Goal: Task Accomplishment & Management: Complete application form

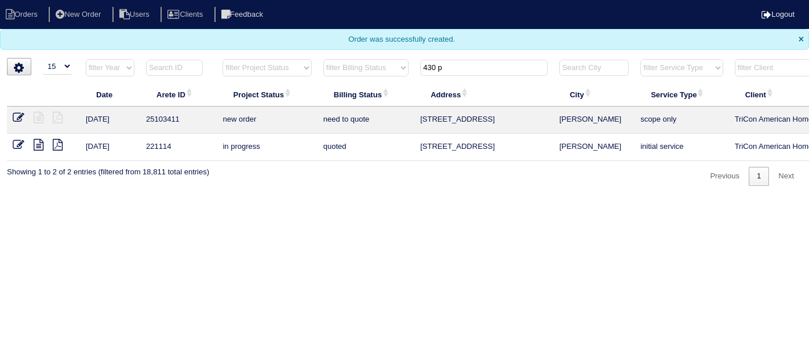
select select "15"
drag, startPoint x: 453, startPoint y: 70, endPoint x: 278, endPoint y: 45, distance: 176.7
click at [289, 49] on body "Orders New Order Users Clients Feedback Logout Orders New Order Users Clients M…" at bounding box center [404, 93] width 809 height 186
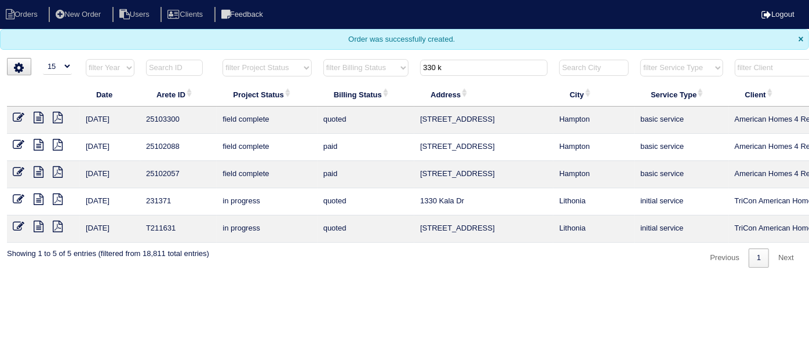
type input "330 k"
drag, startPoint x: 19, startPoint y: 115, endPoint x: 14, endPoint y: 111, distance: 6.2
click at [19, 115] on icon at bounding box center [19, 118] width 12 height 12
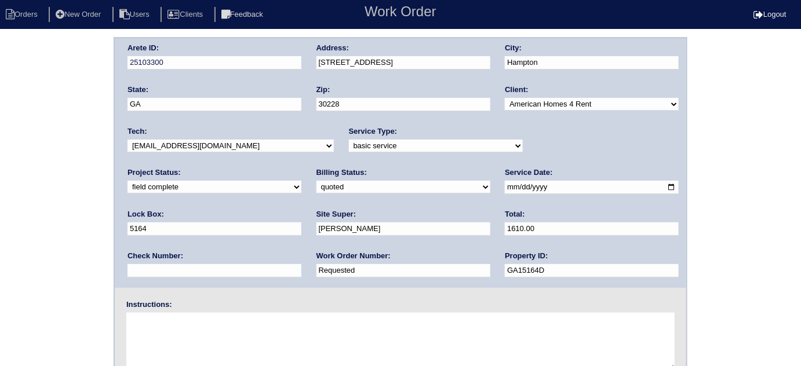
click at [316, 189] on select "need to quote quoted need to invoice invoiced paid warranty purchase order need…" at bounding box center [403, 187] width 174 height 13
select select "need to invoice"
click at [316, 181] on select "need to quote quoted need to invoice invoiced paid warranty purchase order need…" at bounding box center [403, 187] width 174 height 13
drag, startPoint x: 200, startPoint y: 271, endPoint x: 0, endPoint y: 118, distance: 251.7
click at [0, 196] on div "Arete ID: 25103300 Address: 330 Kentwood Springs Dr City: Hampton State: GA Zip…" at bounding box center [400, 271] width 801 height 469
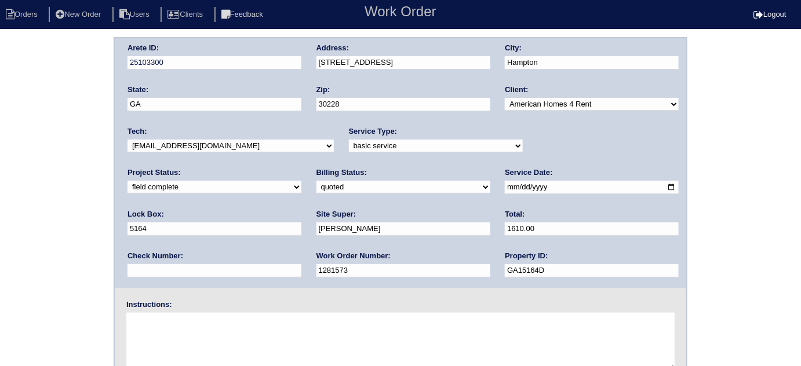
type input "1281573"
click at [9, 94] on div "Arete ID: 25103300 Address: 330 Kentwood Springs Dr City: Hampton State: GA Zip…" at bounding box center [400, 271] width 801 height 469
drag, startPoint x: 174, startPoint y: 269, endPoint x: 118, endPoint y: 261, distance: 56.8
click at [69, 268] on div "Arete ID: 25103300 Address: 330 Kentwood Springs Dr City: Hampton State: GA Zip…" at bounding box center [400, 271] width 801 height 469
click at [42, 182] on div "Arete ID: 25103300 Address: 330 Kentwood Springs Dr City: Hampton State: GA Zip…" at bounding box center [400, 271] width 801 height 469
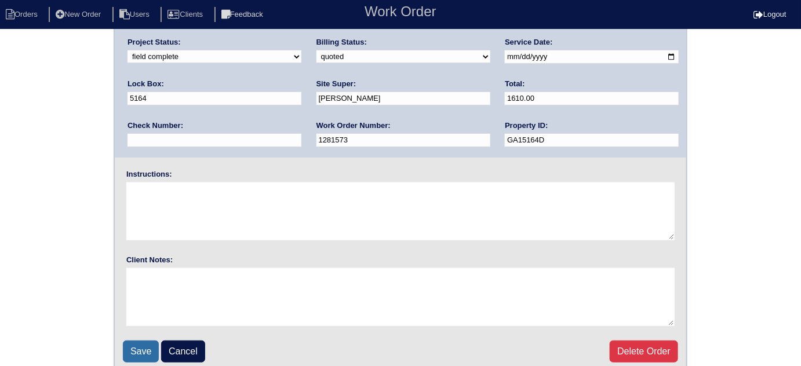
scroll to position [137, 0]
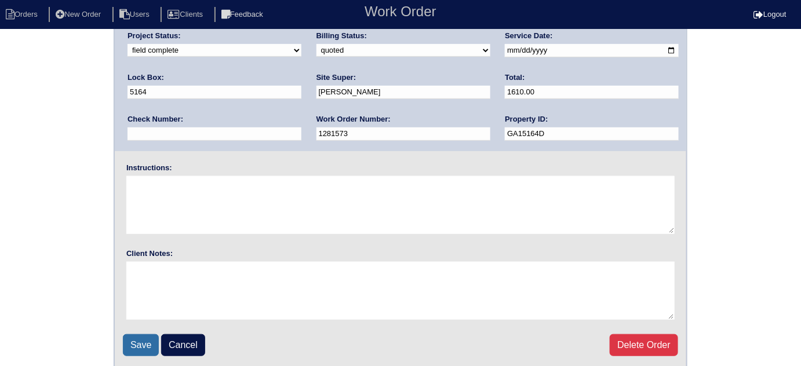
click at [152, 336] on input "Save" at bounding box center [141, 345] width 36 height 22
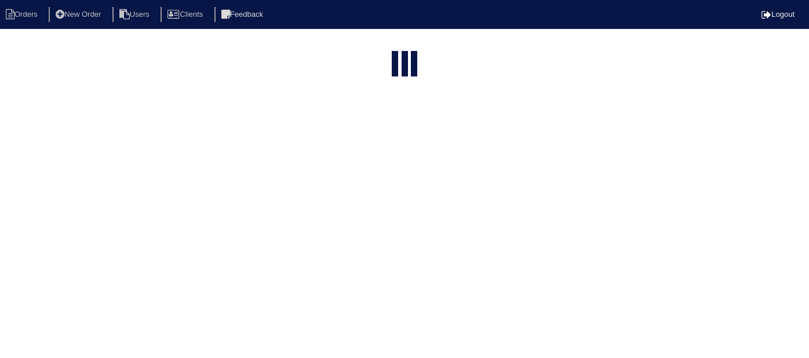
select select "15"
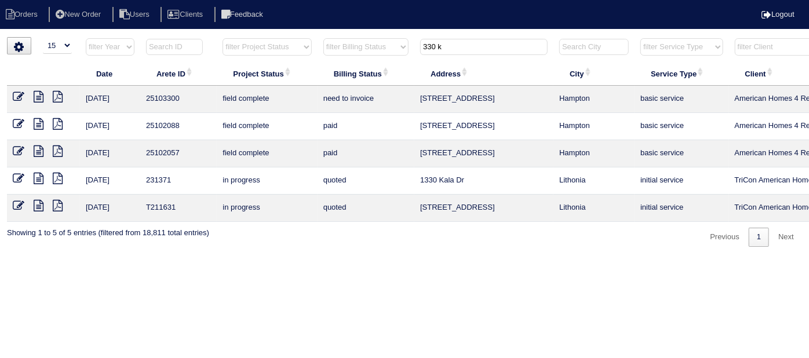
drag, startPoint x: 479, startPoint y: 50, endPoint x: 79, endPoint y: 49, distance: 399.8
click at [227, 39] on tr "filter Year -- Any Year -- 2025 2024 2023 2022 2021 2020 2019 filter Project St…" at bounding box center [509, 50] width 1004 height 24
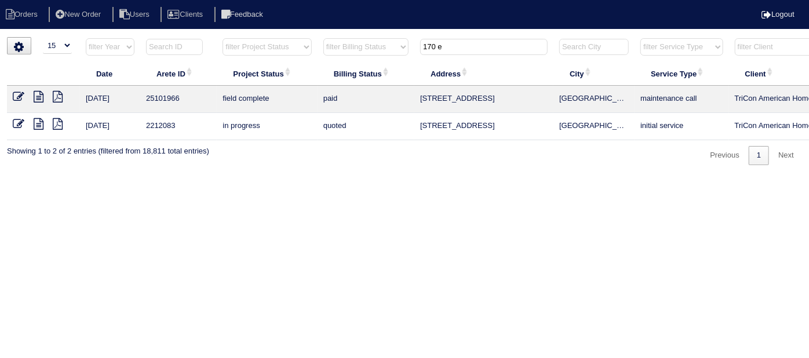
drag, startPoint x: 455, startPoint y: 45, endPoint x: 228, endPoint y: 27, distance: 227.9
click at [274, 30] on html "Orders New Order Users Clients Feedback Logout Orders New Order Users Clients M…" at bounding box center [404, 88] width 809 height 177
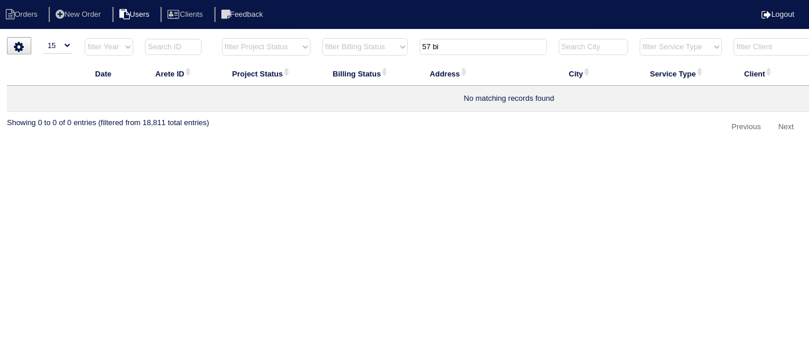
type input "57 bi"
click at [110, 22] on li "New Order" at bounding box center [79, 15] width 61 height 16
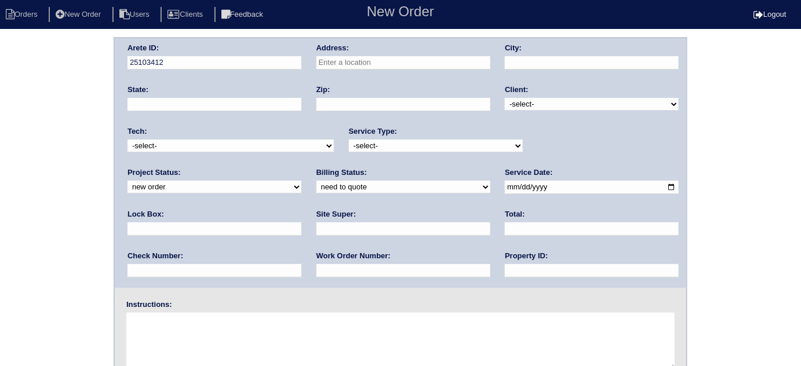
click at [369, 58] on input "text" at bounding box center [403, 62] width 174 height 13
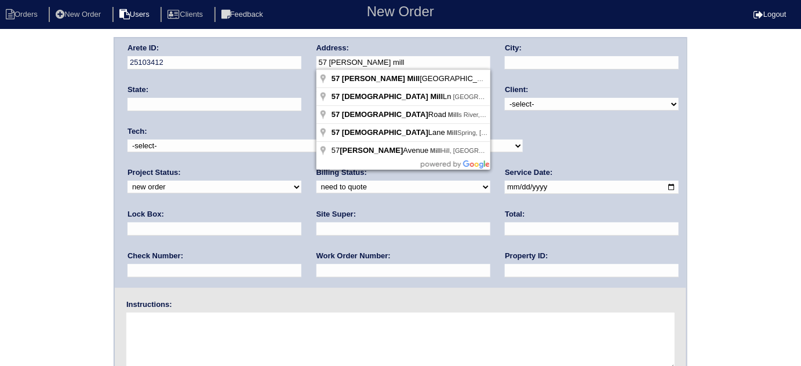
drag, startPoint x: 372, startPoint y: 61, endPoint x: 133, endPoint y: 12, distance: 244.3
click at [149, 37] on body "Orders New Order Users Clients Feedback New Order Logout New Order Orders New O…" at bounding box center [400, 271] width 801 height 469
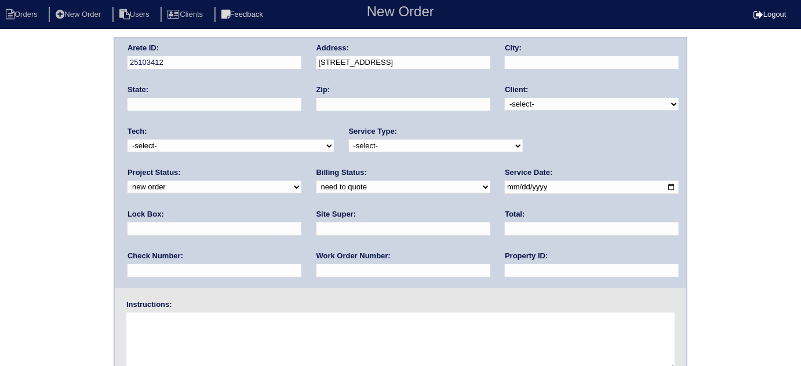
drag, startPoint x: 381, startPoint y: 75, endPoint x: 476, endPoint y: 100, distance: 97.7
type input "170 E Rdg Wy"
type input "Woodstock"
type input "GA"
type input "30188"
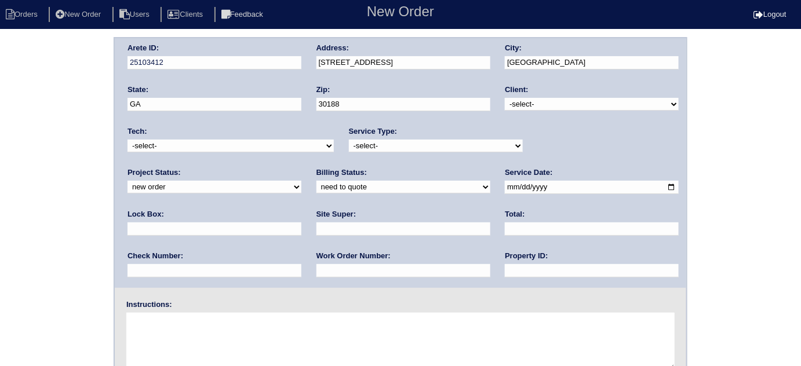
click at [520, 107] on select "-select- TriCon American Homes American Homes 4 Rent First Key Homes Zillow The…" at bounding box center [592, 104] width 174 height 13
select select "1"
click at [505, 98] on select "-select- TriCon American Homes American Homes 4 Rent First Key Homes Zillow The…" at bounding box center [592, 104] width 174 height 13
click at [395, 147] on select "-select- initial service basic service maintenance call replacement scope servi…" at bounding box center [436, 146] width 174 height 13
select select "maintenance call"
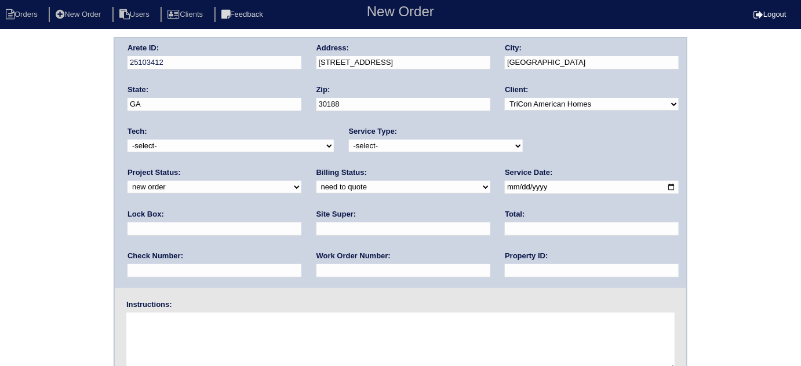
click at [349, 140] on select "-select- initial service basic service maintenance call replacement scope servi…" at bounding box center [436, 146] width 174 height 13
drag, startPoint x: 534, startPoint y: 189, endPoint x: 545, endPoint y: 207, distance: 21.4
click at [301, 223] on input "text" at bounding box center [214, 229] width 174 height 13
type input "N/A"
click at [505, 186] on input "date" at bounding box center [592, 187] width 174 height 13
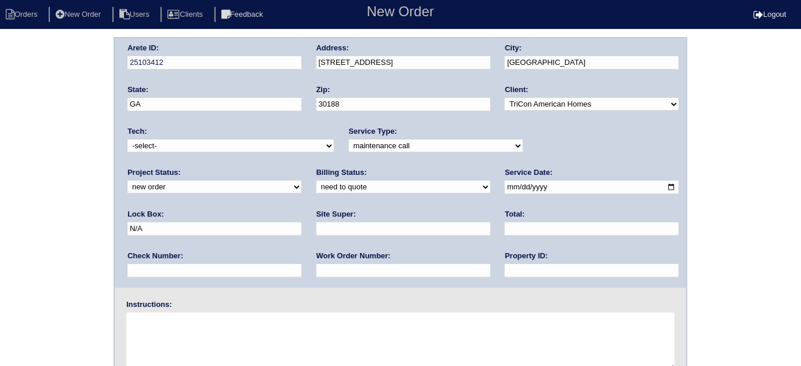
type input "2025-09-15"
drag, startPoint x: 344, startPoint y: 275, endPoint x: 362, endPoint y: 229, distance: 49.0
click at [505, 275] on input "text" at bounding box center [592, 270] width 174 height 13
type input "N/A"
click at [316, 227] on input "text" at bounding box center [403, 229] width 174 height 13
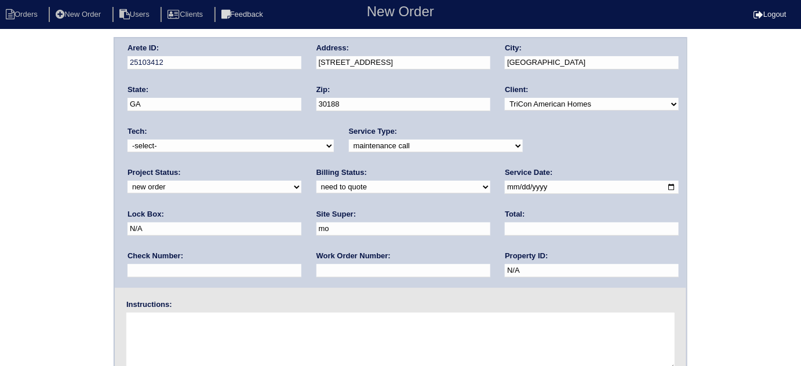
type input "m"
type input "Atl market vendor (Morris Owens)"
click at [316, 273] on input "text" at bounding box center [403, 270] width 174 height 13
type input "508671"
drag, startPoint x: 0, startPoint y: 203, endPoint x: 60, endPoint y: 183, distance: 63.6
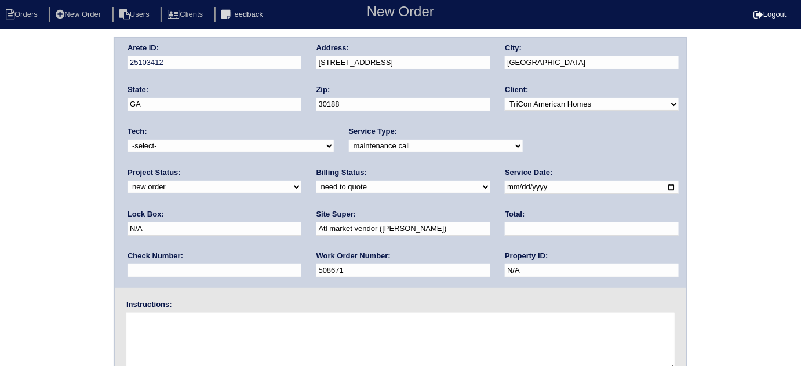
click at [0, 203] on div "Arete ID: 25103412 Address: 170 E Rdg Wy City: Woodstock State: GA Zip: 30188 C…" at bounding box center [400, 271] width 801 height 469
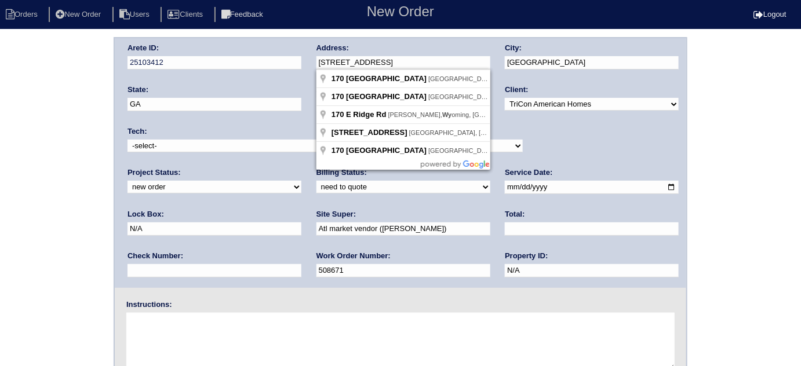
drag, startPoint x: 386, startPoint y: 68, endPoint x: 302, endPoint y: 67, distance: 83.5
click at [302, 67] on div "Arete ID: 25103412 Address: 170 E Rdg Wy City: Woodstock State: GA Zip: 30188 C…" at bounding box center [400, 163] width 571 height 250
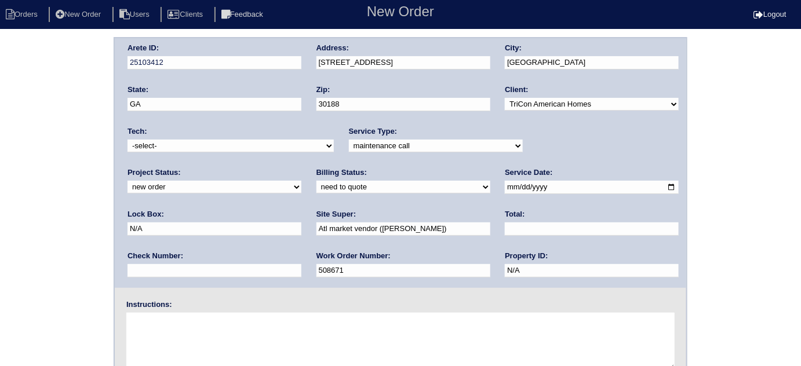
drag, startPoint x: 377, startPoint y: 81, endPoint x: 122, endPoint y: 99, distance: 255.6
type input "170 E Rdg Wy"
click at [59, 112] on div "Arete ID: 25103412 Address: 170 E Rdg Wy City: Woodstock State: GA Zip: 30188 C…" at bounding box center [400, 271] width 801 height 469
click at [30, 158] on div "Arete ID: 25103412 Address: 170 E Rdg Wy City: Woodstock State: GA Zip: 30188 C…" at bounding box center [400, 271] width 801 height 469
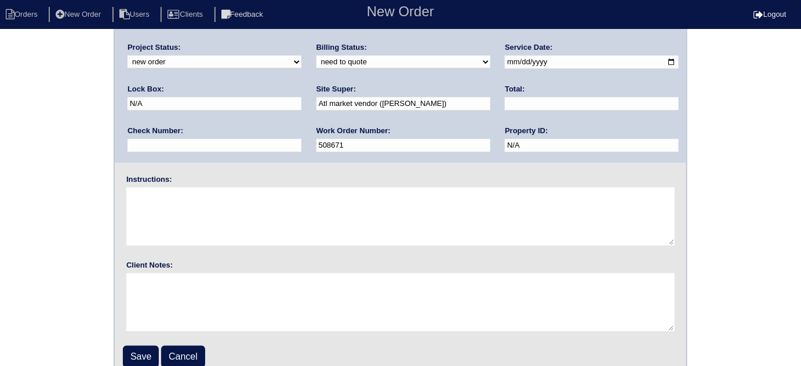
scroll to position [137, 0]
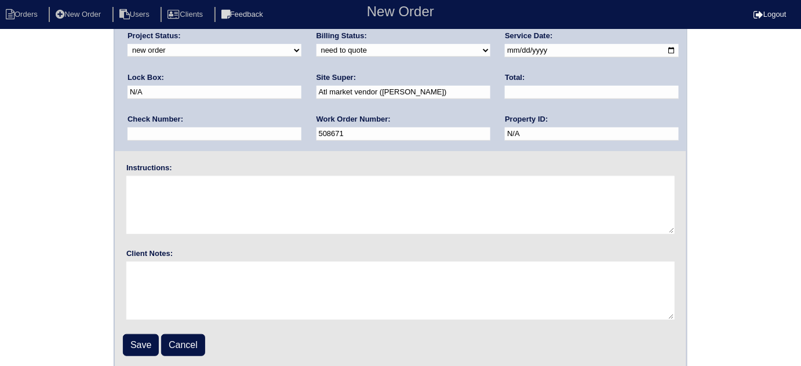
click at [149, 190] on textarea at bounding box center [400, 205] width 548 height 58
type textarea "No cool"
click at [0, 207] on div "Arete ID: 25103412 Address: 170 E Rdg Wy City: Woodstock State: GA Zip: 30188 C…" at bounding box center [400, 134] width 801 height 469
click at [154, 340] on input "Save" at bounding box center [141, 345] width 36 height 22
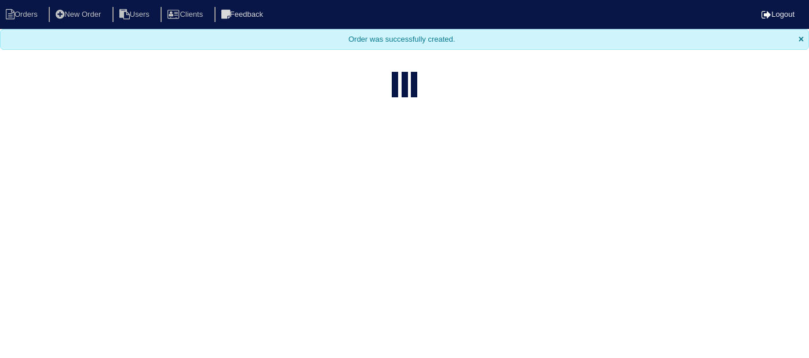
select select "15"
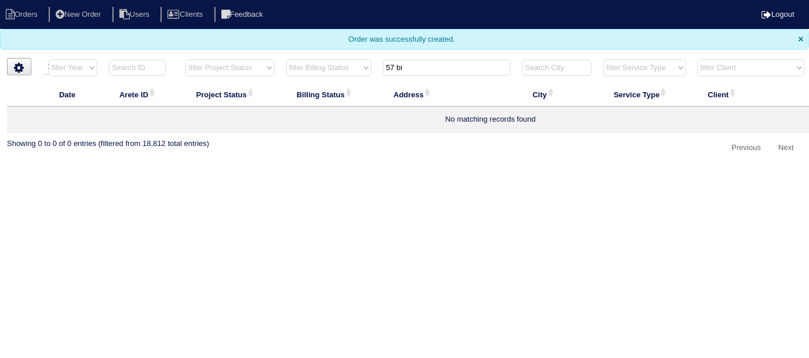
click at [418, 71] on input "57 bi" at bounding box center [446, 68] width 127 height 16
click at [96, 23] on nav "Orders New Order Users Clients Feedback Logout" at bounding box center [404, 14] width 809 height 29
click at [90, 15] on li "New Order" at bounding box center [79, 15] width 61 height 16
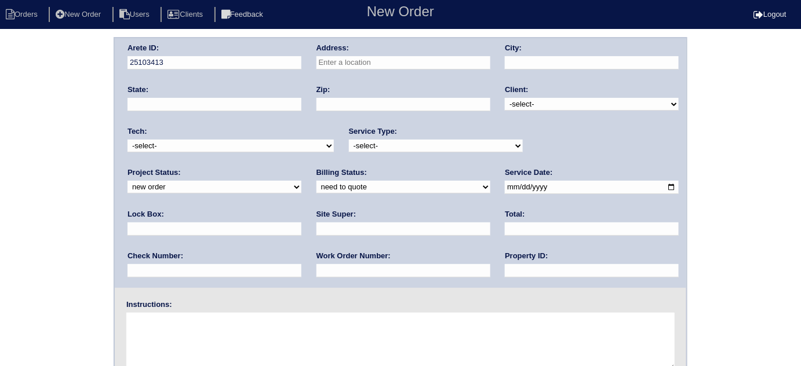
click at [364, 58] on input "text" at bounding box center [403, 62] width 174 height 13
type input "57 Bishop Mill Dr NW"
type input "Cartersville"
type input "GA"
type input "30121"
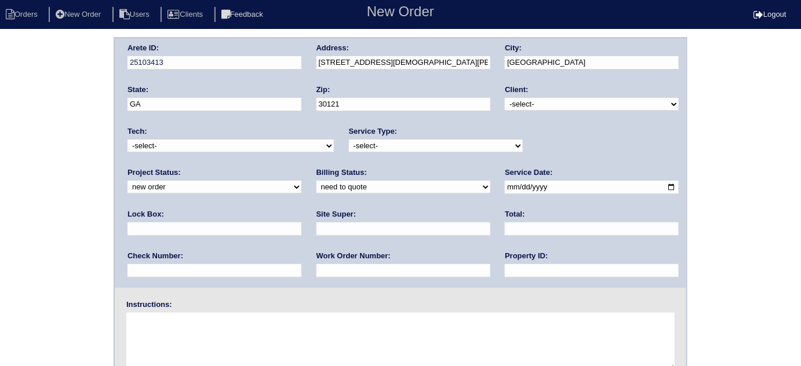
click at [566, 107] on select "-select- TriCon American Homes American Homes 4 Rent First Key Homes Zillow The…" at bounding box center [592, 104] width 174 height 13
select select "1"
click at [505, 98] on select "-select- TriCon American Homes American Homes 4 Rent First Key Homes Zillow The…" at bounding box center [592, 104] width 174 height 13
drag, startPoint x: 460, startPoint y: 143, endPoint x: 443, endPoint y: 148, distance: 17.6
click at [460, 143] on select "-select- initial service basic service maintenance call replacement scope servi…" at bounding box center [436, 146] width 174 height 13
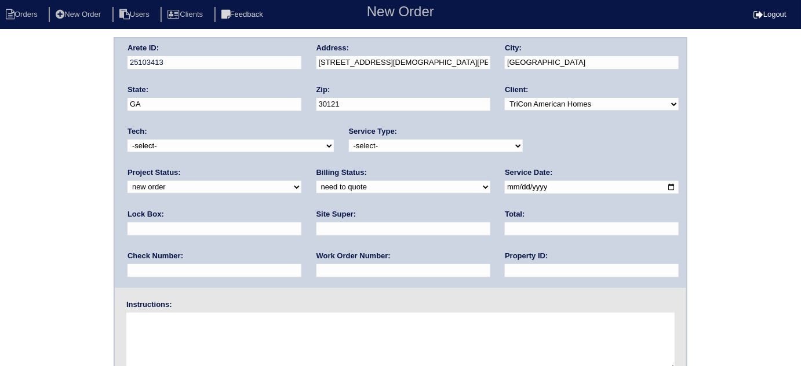
select select "initial service"
click at [349, 140] on select "-select- initial service basic service maintenance call replacement scope servi…" at bounding box center [436, 146] width 174 height 13
click at [301, 223] on input "text" at bounding box center [214, 229] width 174 height 13
type input "9310"
click at [505, 186] on input "date" at bounding box center [592, 187] width 174 height 13
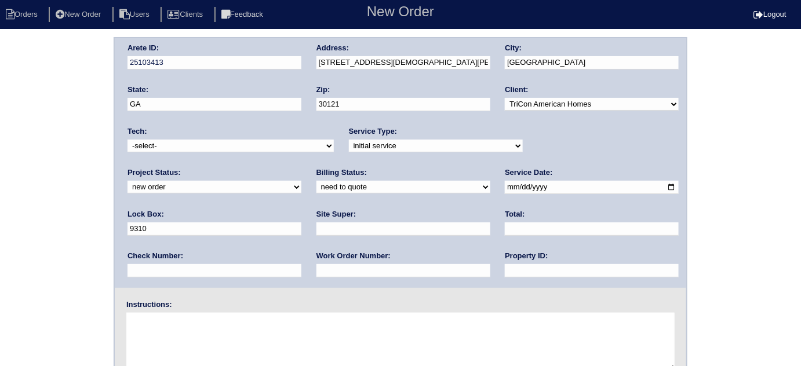
type input "2025-09-15"
click at [505, 276] on div "Property ID:" at bounding box center [592, 267] width 174 height 32
drag, startPoint x: 348, startPoint y: 272, endPoint x: 350, endPoint y: 257, distance: 14.7
click at [505, 272] on input "text" at bounding box center [592, 270] width 174 height 13
type input "N/A"
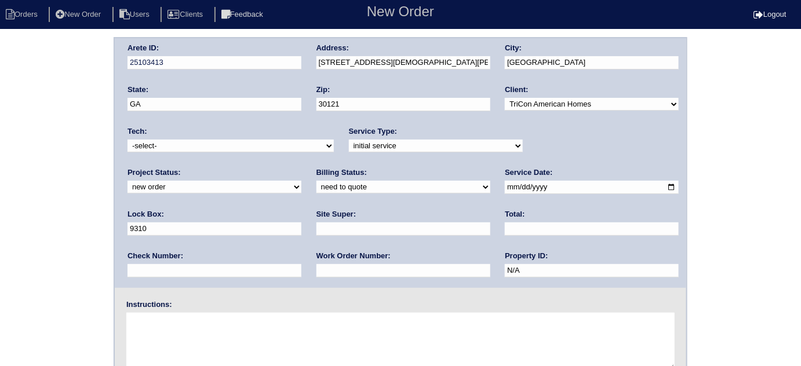
click at [316, 229] on input "text" at bounding box center [403, 229] width 174 height 13
type input "James Wright"
click at [316, 266] on input "text" at bounding box center [403, 270] width 174 height 13
click at [316, 273] on input "text" at bounding box center [403, 270] width 174 height 13
type input "546609"
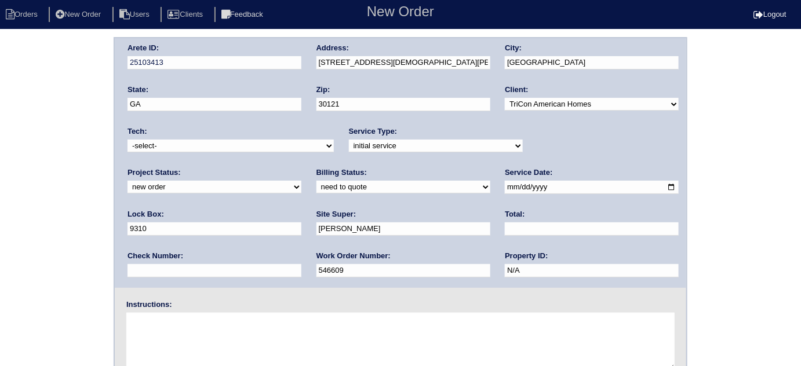
click at [173, 329] on textarea at bounding box center [400, 342] width 548 height 58
click at [196, 335] on textarea at bounding box center [400, 342] width 548 height 58
type textarea "Install smart tstats if needed"
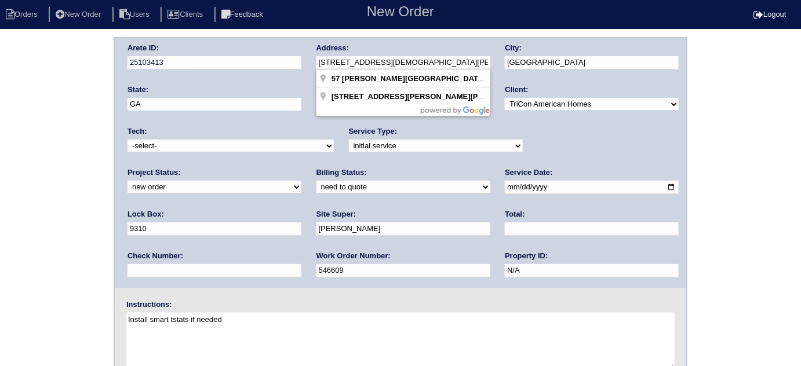
drag, startPoint x: 425, startPoint y: 63, endPoint x: 305, endPoint y: 63, distance: 120.5
click at [305, 63] on div "Arete ID: 25103413 Address: 57 Bishop Mill Dr NW City: Cartersville State: GA Z…" at bounding box center [400, 163] width 571 height 250
click at [60, 116] on div "Arete ID: 25103413 Address: 57 Bishop Mill Dr NW City: Cartersville State: GA Z…" at bounding box center [400, 271] width 801 height 469
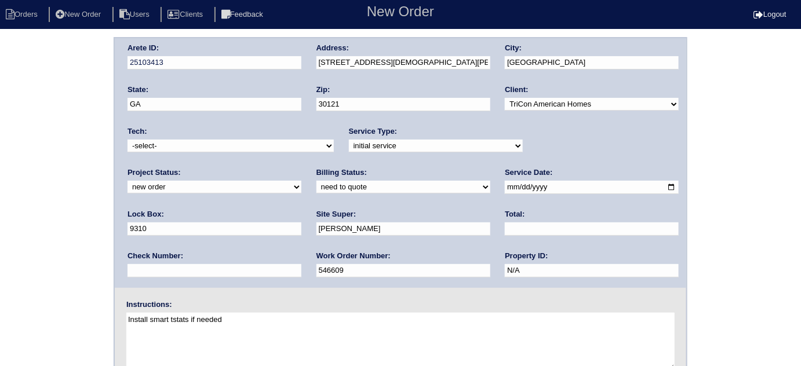
click at [28, 148] on div "Arete ID: 25103413 Address: 57 Bishop Mill Dr NW City: Cartersville State: GA Z…" at bounding box center [400, 271] width 801 height 469
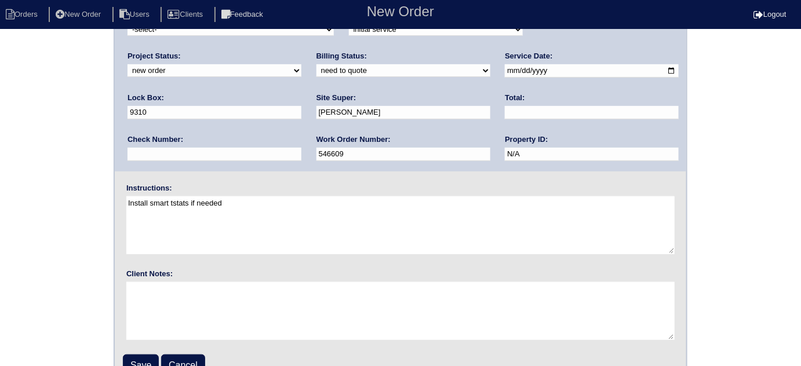
scroll to position [137, 0]
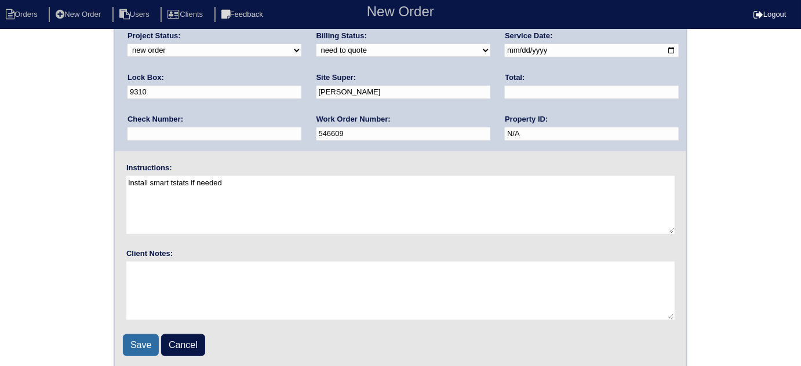
click at [130, 342] on input "Save" at bounding box center [141, 345] width 36 height 22
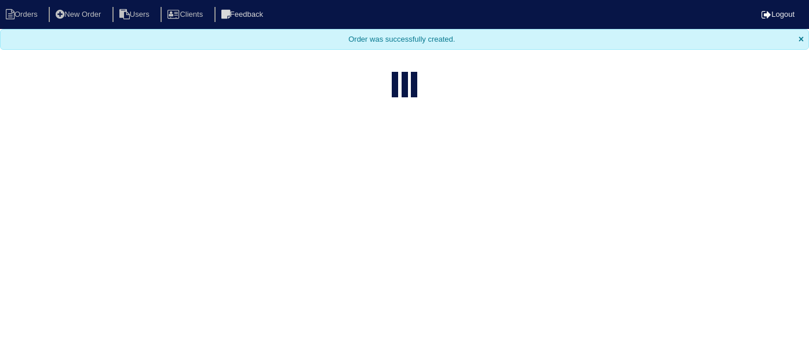
select select "15"
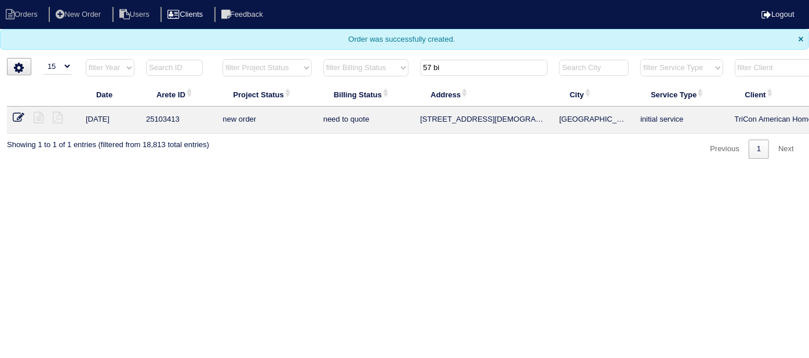
drag, startPoint x: 466, startPoint y: 70, endPoint x: 217, endPoint y: 9, distance: 256.5
click at [229, 16] on body "Orders New Order Users Clients Feedback Logout Orders New Order Users Clients M…" at bounding box center [404, 79] width 809 height 159
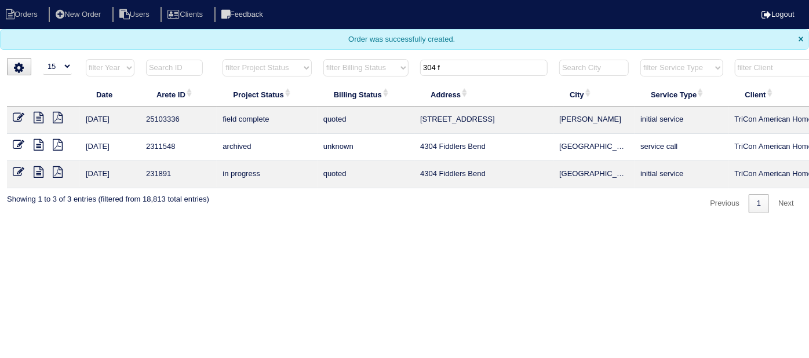
type input "304 f"
click at [21, 118] on icon at bounding box center [19, 118] width 12 height 12
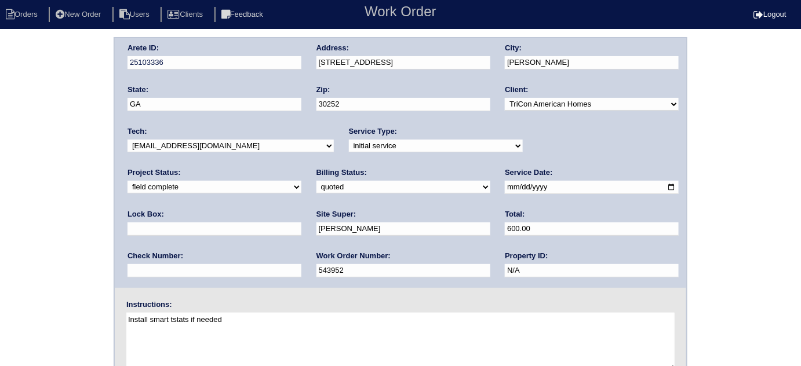
click at [316, 189] on select "need to quote quoted need to invoice invoiced paid warranty purchase order need…" at bounding box center [403, 187] width 174 height 13
select select "need to invoice"
click at [316, 181] on select "need to quote quoted need to invoice invoiced paid warranty purchase order need…" at bounding box center [403, 187] width 174 height 13
drag, startPoint x: 46, startPoint y: 220, endPoint x: 49, endPoint y: 238, distance: 18.2
click at [46, 226] on div "Arete ID: 25103336 Address: [STREET_ADDRESS] City: [PERSON_NAME] State: [GEOGRA…" at bounding box center [400, 271] width 801 height 469
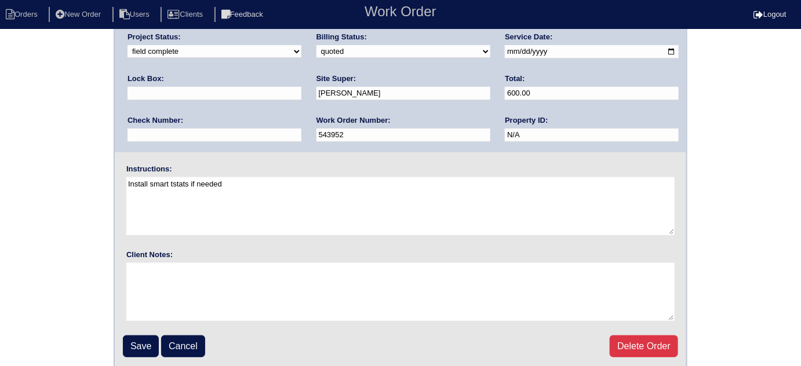
scroll to position [137, 0]
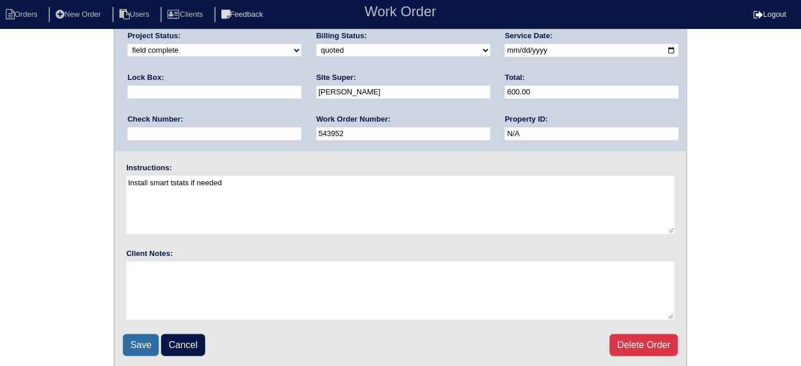
click at [137, 341] on input "Save" at bounding box center [141, 345] width 36 height 22
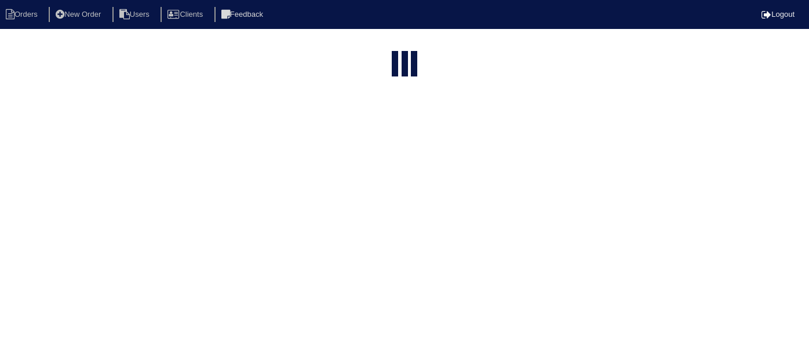
select select "15"
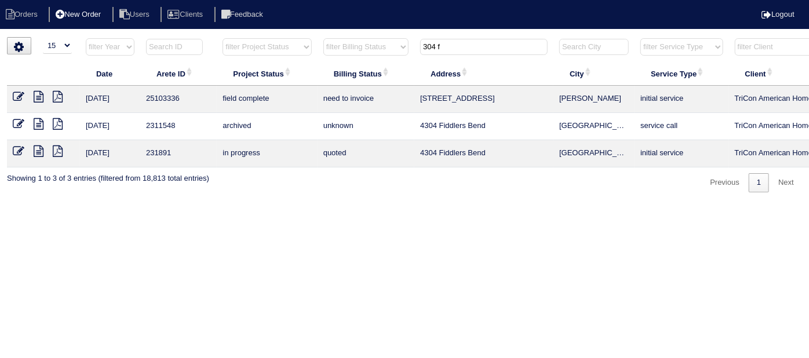
drag, startPoint x: 455, startPoint y: 51, endPoint x: 86, endPoint y: 14, distance: 370.4
click at [200, 37] on body "Orders New Order Users Clients Feedback Logout Orders New Order Users Clients M…" at bounding box center [404, 114] width 809 height 155
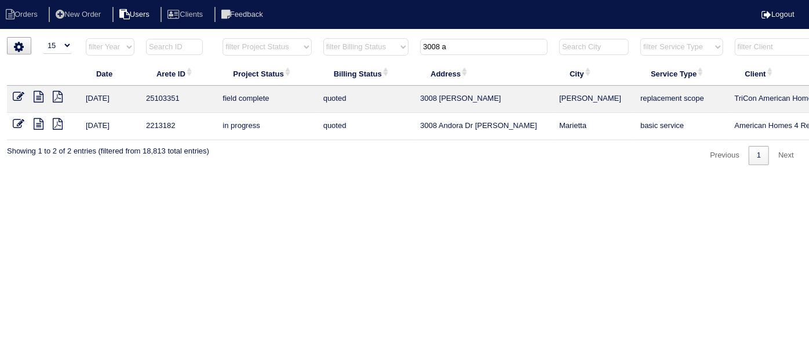
type input "3008 a"
click at [16, 96] on icon at bounding box center [19, 97] width 12 height 12
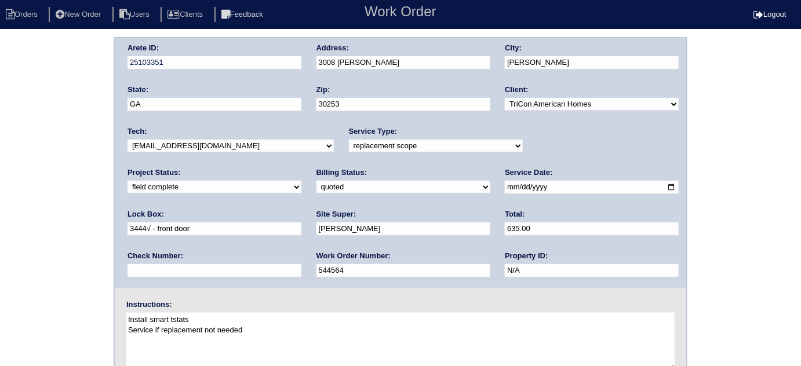
click at [316, 188] on select "need to quote quoted need to invoice invoiced paid warranty purchase order need…" at bounding box center [403, 187] width 174 height 13
select select "need to invoice"
click at [316, 181] on select "need to quote quoted need to invoice invoiced paid warranty purchase order need…" at bounding box center [403, 187] width 174 height 13
click at [61, 227] on div "Arete ID: 25103351 Address: 3008 Abraham Ln City: McDonough State: GA Zip: 3025…" at bounding box center [400, 271] width 801 height 469
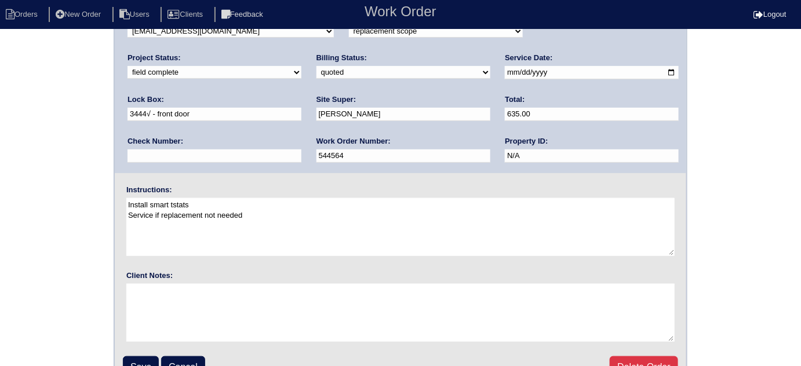
scroll to position [137, 0]
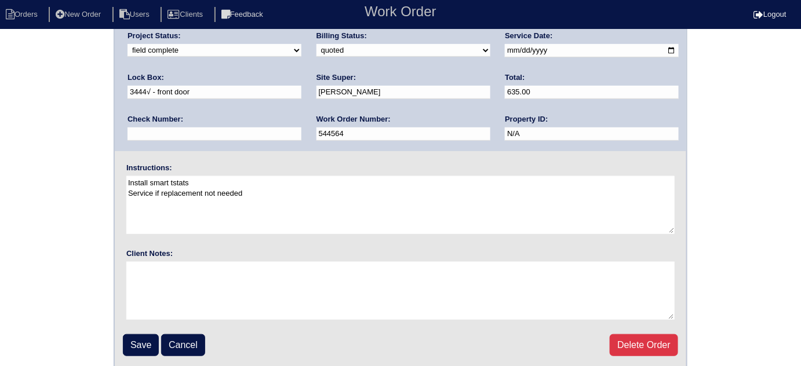
drag, startPoint x: 29, startPoint y: 154, endPoint x: 19, endPoint y: 154, distance: 9.9
click at [28, 154] on div "Arete ID: 25103351 Address: 3008 Abraham Ln City: McDonough State: GA Zip: 3025…" at bounding box center [400, 134] width 801 height 469
click at [117, 341] on fieldset "Arete ID: 25103351 Address: 3008 Abraham Ln City: McDonough State: GA Zip: 3025…" at bounding box center [400, 134] width 571 height 466
click at [130, 342] on input "Save" at bounding box center [141, 345] width 36 height 22
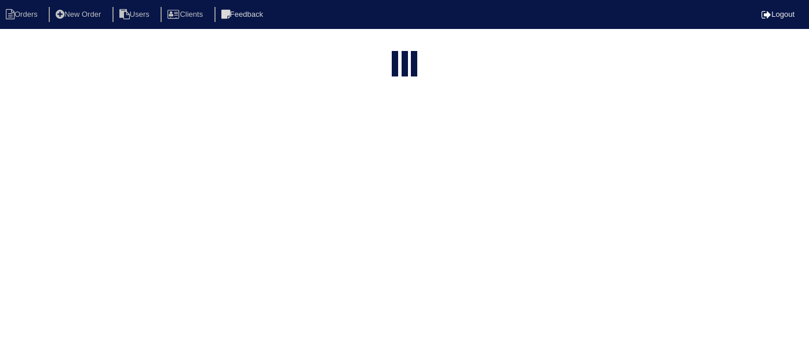
select select "15"
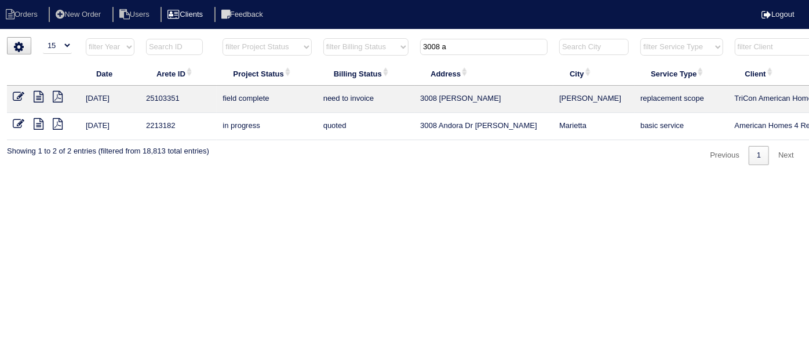
drag, startPoint x: 462, startPoint y: 42, endPoint x: 206, endPoint y: 20, distance: 257.1
click at [206, 37] on body "Orders New Order Users Clients Feedback Logout Orders New Order Users Clients M…" at bounding box center [404, 101] width 809 height 128
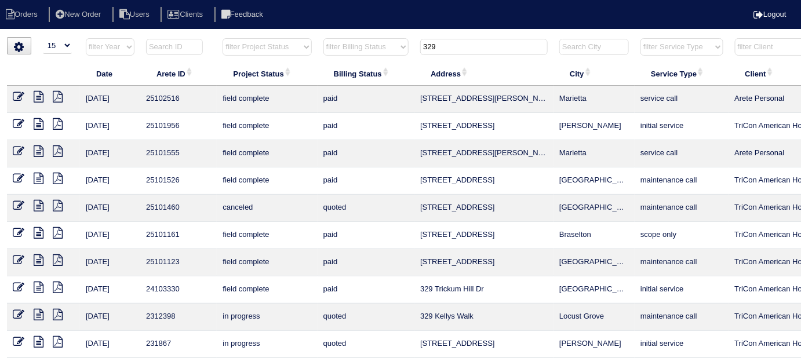
click at [479, 53] on input "329" at bounding box center [483, 47] width 127 height 16
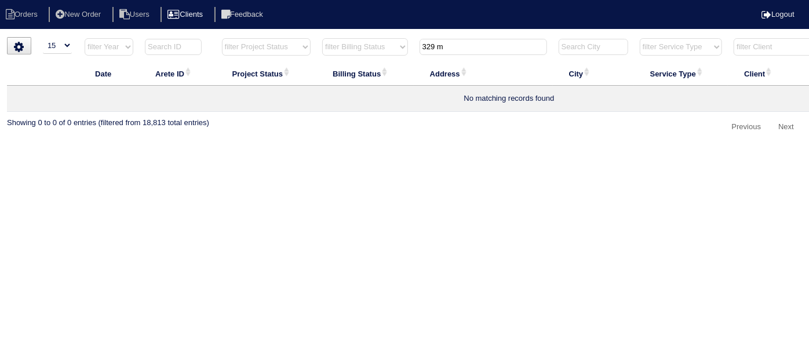
type input "329 m"
click at [101, 7] on li "New Order" at bounding box center [79, 15] width 61 height 16
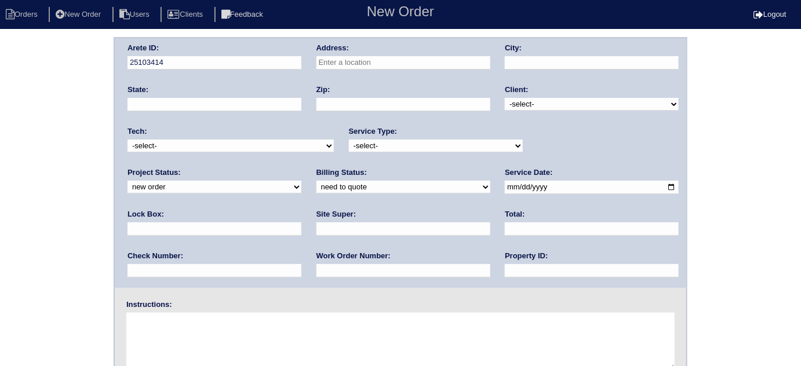
click at [400, 60] on input "text" at bounding box center [403, 62] width 174 height 13
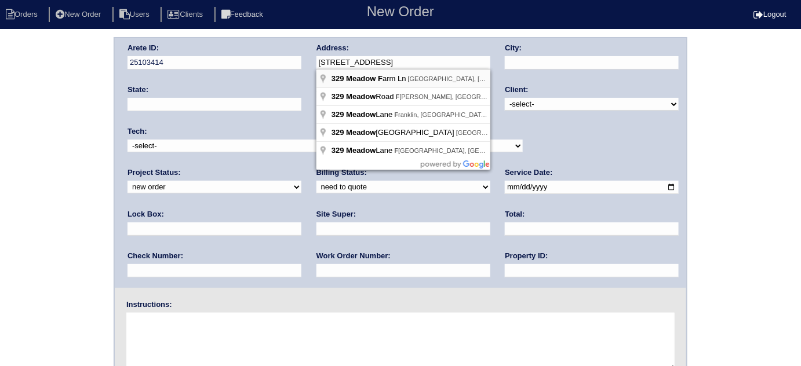
type input "329 Meadow Farm Ln"
type input "Lawrenceville"
type input "GA"
type input "30045"
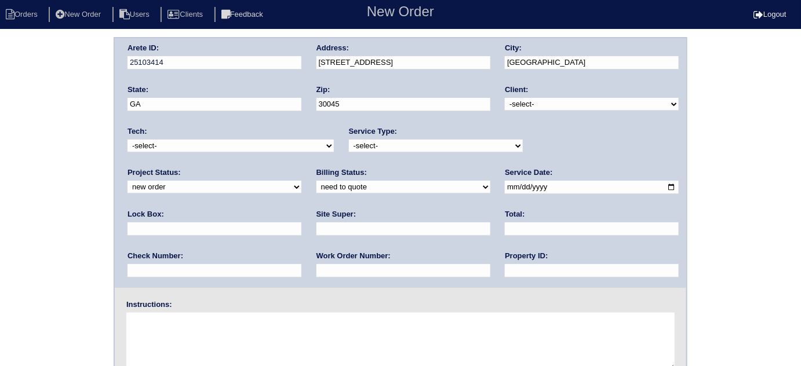
drag, startPoint x: 534, startPoint y: 99, endPoint x: 533, endPoint y: 109, distance: 10.4
click at [534, 99] on select "-select- TriCon American Homes American Homes 4 Rent First Key Homes Zillow The…" at bounding box center [592, 104] width 174 height 13
select select "1"
click at [505, 98] on select "-select- TriCon American Homes American Homes 4 Rent First Key Homes Zillow The…" at bounding box center [592, 104] width 174 height 13
drag, startPoint x: 417, startPoint y: 140, endPoint x: 410, endPoint y: 146, distance: 9.9
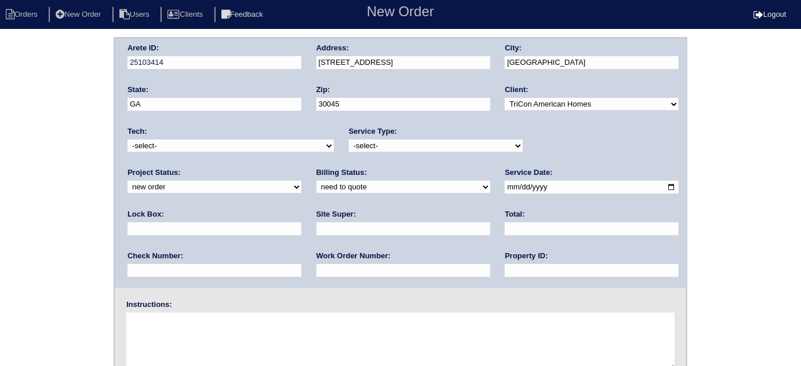
click at [417, 140] on select "-select- initial service basic service maintenance call replacement scope servi…" at bounding box center [436, 146] width 174 height 13
select select "initial service"
click at [349, 140] on select "-select- initial service basic service maintenance call replacement scope servi…" at bounding box center [436, 146] width 174 height 13
click at [301, 223] on input "text" at bounding box center [214, 229] width 174 height 13
type input "9470"
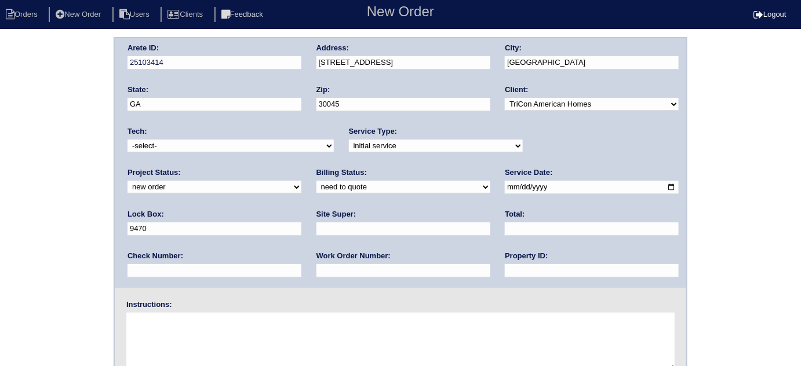
click at [505, 188] on input "date" at bounding box center [592, 187] width 174 height 13
type input "2025-09-15"
drag, startPoint x: 388, startPoint y: 272, endPoint x: 391, endPoint y: 264, distance: 8.6
click at [505, 272] on input "text" at bounding box center [592, 270] width 174 height 13
type input "N/A"
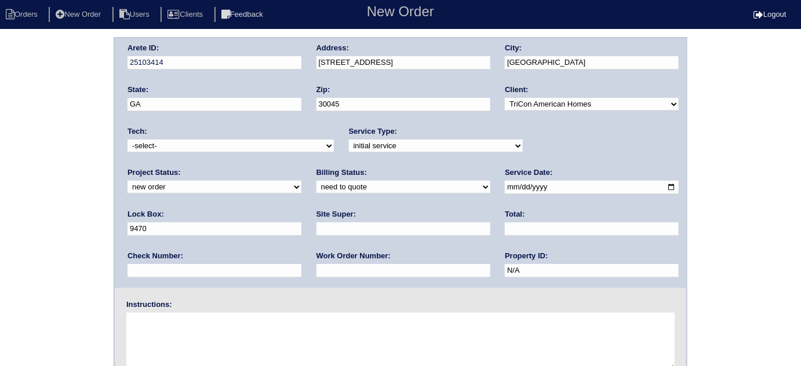
click at [316, 228] on input "text" at bounding box center [403, 229] width 174 height 13
type input "Terrance Carter"
drag, startPoint x: 166, startPoint y: 271, endPoint x: 167, endPoint y: 259, distance: 12.2
click at [316, 271] on input "text" at bounding box center [403, 270] width 174 height 13
click at [316, 266] on input "text" at bounding box center [403, 270] width 174 height 13
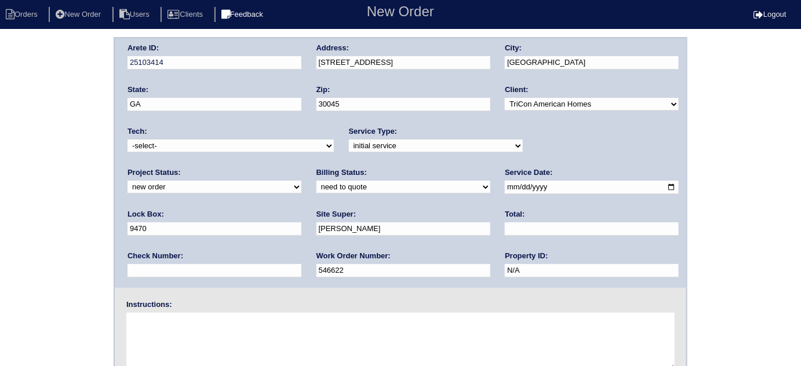
type input "546622"
click at [191, 326] on textarea at bounding box center [400, 341] width 548 height 58
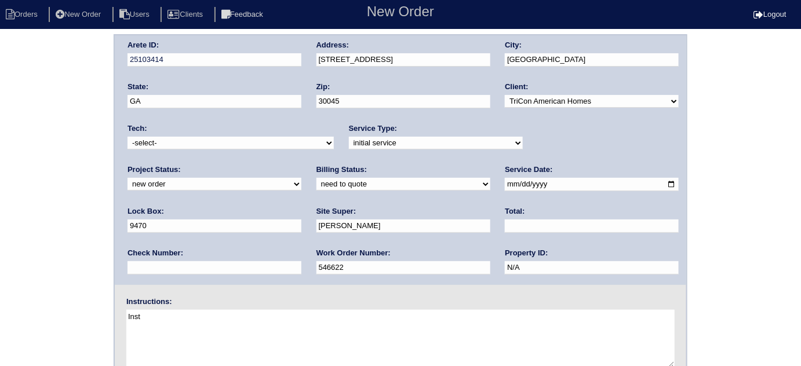
scroll to position [3, 0]
type textarea "Install smart tstats if needed"
click at [99, 238] on div "Arete ID: 25103414 Address: 329 Meadow Farm Ln City: Lawrenceville State: GA Zi…" at bounding box center [400, 268] width 801 height 469
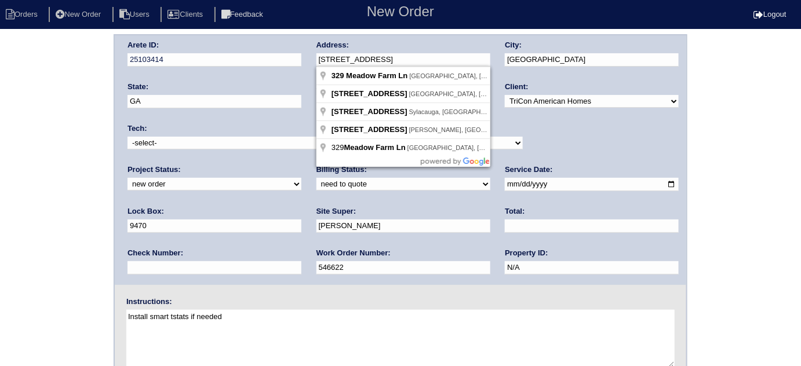
drag, startPoint x: 418, startPoint y: 55, endPoint x: 320, endPoint y: 52, distance: 97.4
click at [320, 53] on input "329 Meadow Farm Ln" at bounding box center [403, 59] width 174 height 13
click at [188, 128] on div "Tech: -select- aretesmg+backup-tech@gmail.com benjohnholt88@gmail.com callisonh…" at bounding box center [230, 139] width 206 height 32
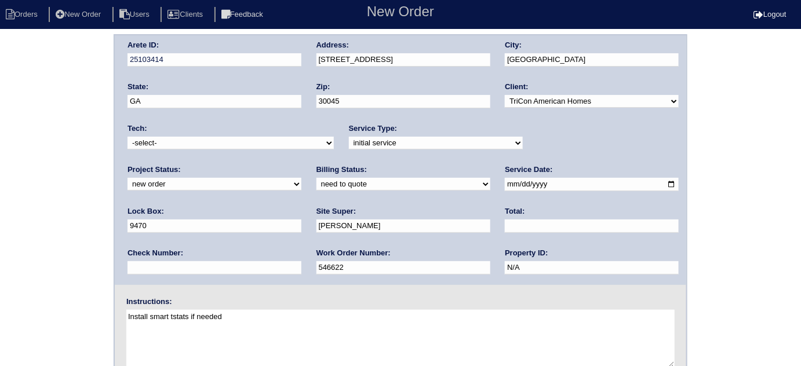
click at [26, 165] on div "Arete ID: 25103414 Address: 329 Meadow Farm Ln City: Lawrenceville State: GA Zi…" at bounding box center [400, 268] width 801 height 469
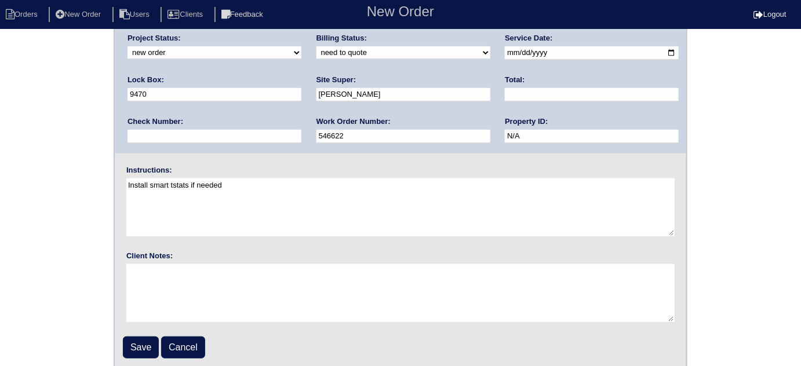
scroll to position [137, 0]
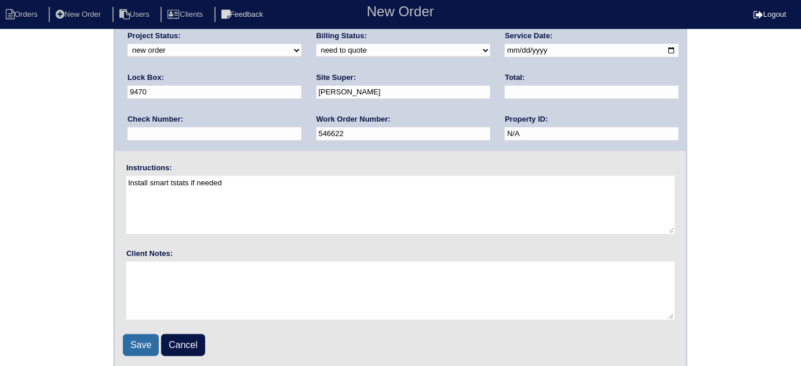
click at [133, 347] on input "Save" at bounding box center [141, 345] width 36 height 22
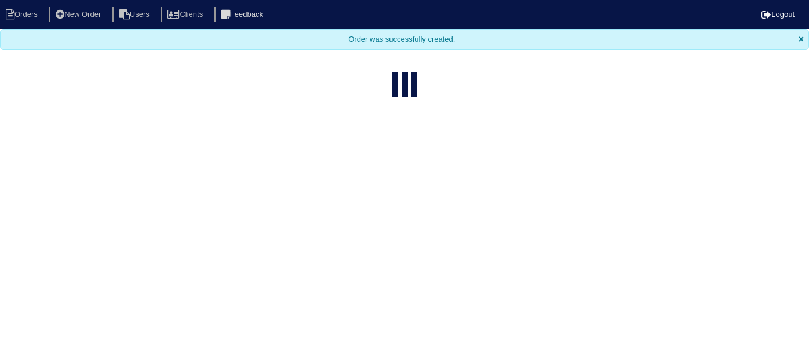
select select "15"
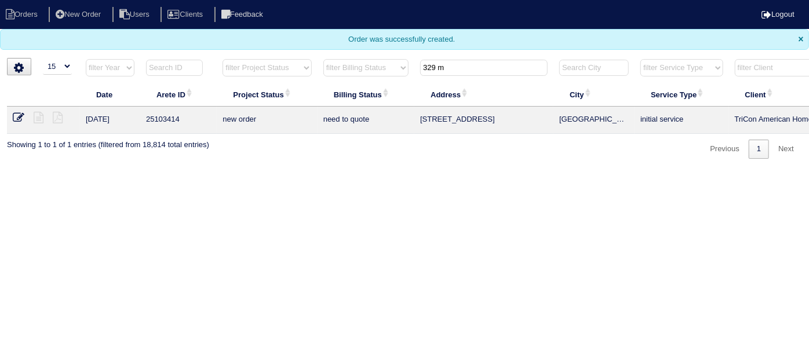
drag, startPoint x: 459, startPoint y: 71, endPoint x: 0, endPoint y: 23, distance: 461.4
click at [47, 36] on body "Orders New Order Users Clients Feedback Logout Orders New Order Users Clients M…" at bounding box center [404, 79] width 809 height 159
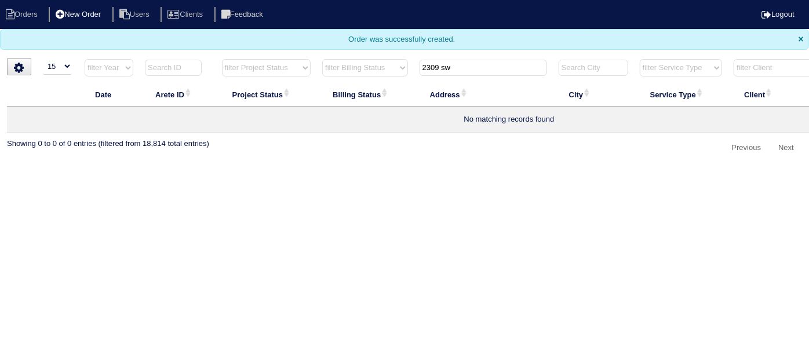
type input "2309 sw"
click at [85, 14] on li "New Order" at bounding box center [79, 15] width 61 height 16
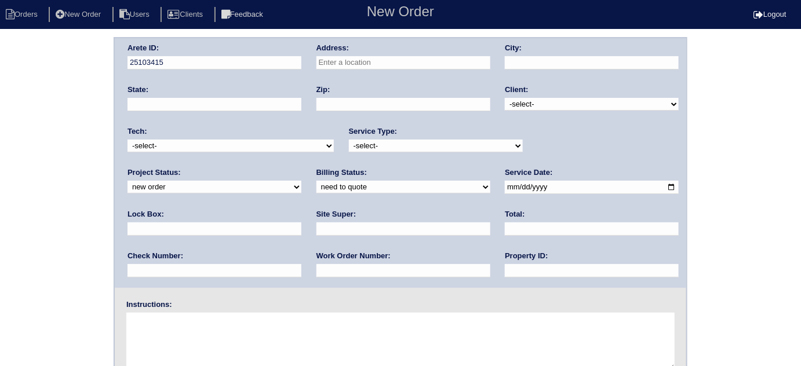
drag, startPoint x: 331, startPoint y: 60, endPoint x: 326, endPoint y: 56, distance: 6.3
click at [331, 60] on input "text" at bounding box center [403, 62] width 174 height 13
type input "[STREET_ADDRESS]"
type input "[PERSON_NAME]"
type input "GA"
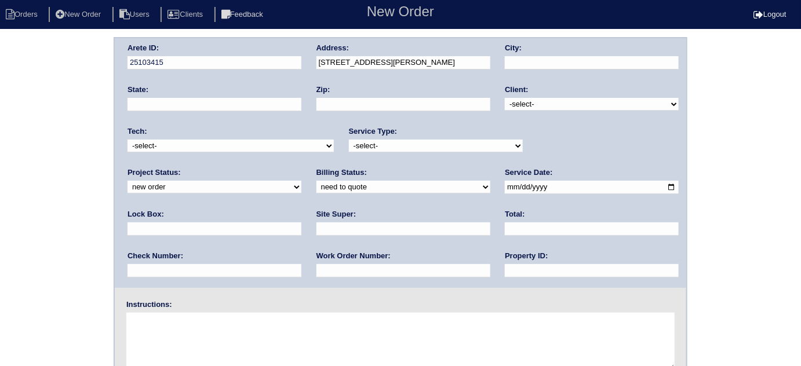
type input "30017"
click at [528, 104] on select "-select- TriCon American Homes American Homes 4 Rent First Key Homes Zillow The…" at bounding box center [592, 104] width 174 height 13
select select "1"
click at [505, 98] on select "-select- TriCon American Homes American Homes 4 Rent First Key Homes Zillow The…" at bounding box center [592, 104] width 174 height 13
click at [447, 146] on select "-select- initial service basic service maintenance call replacement scope servi…" at bounding box center [436, 146] width 174 height 13
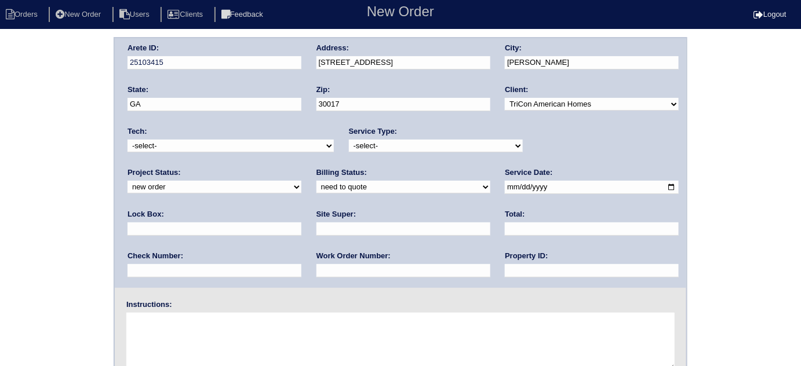
select select "scope only"
click at [349, 140] on select "-select- initial service basic service maintenance call replacement scope servi…" at bounding box center [436, 146] width 174 height 13
click at [301, 209] on div "Lock Box:" at bounding box center [214, 225] width 174 height 32
click at [301, 223] on input "text" at bounding box center [214, 229] width 174 height 13
type input "0302 - front door"
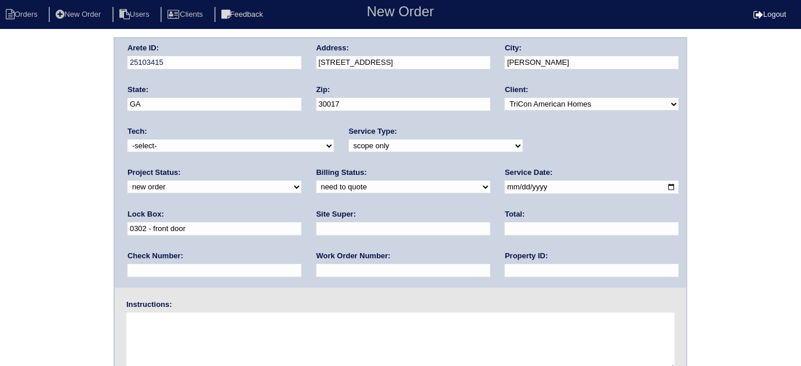
click at [505, 191] on input "date" at bounding box center [592, 187] width 174 height 13
click at [505, 185] on input "date" at bounding box center [592, 187] width 174 height 13
type input "2025-09-15"
drag, startPoint x: 358, startPoint y: 276, endPoint x: 366, endPoint y: 258, distance: 19.5
click at [505, 276] on input "text" at bounding box center [592, 270] width 174 height 13
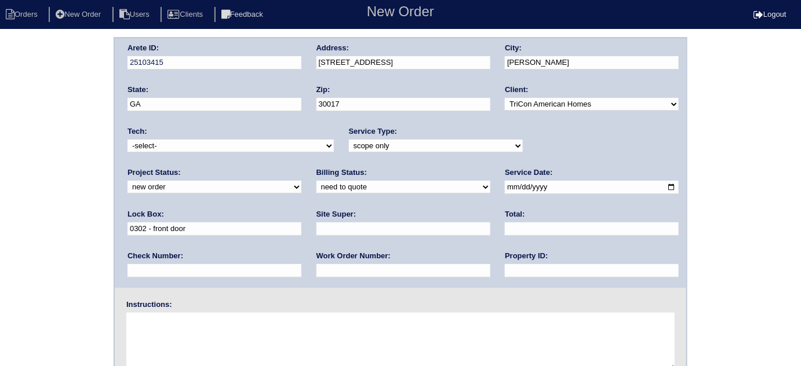
type input "N/A"
click at [316, 224] on input "text" at bounding box center [403, 229] width 174 height 13
type input "Sharon Campana"
drag, startPoint x: 189, startPoint y: 341, endPoint x: 212, endPoint y: 356, distance: 27.2
click at [187, 341] on textarea at bounding box center [400, 342] width 548 height 58
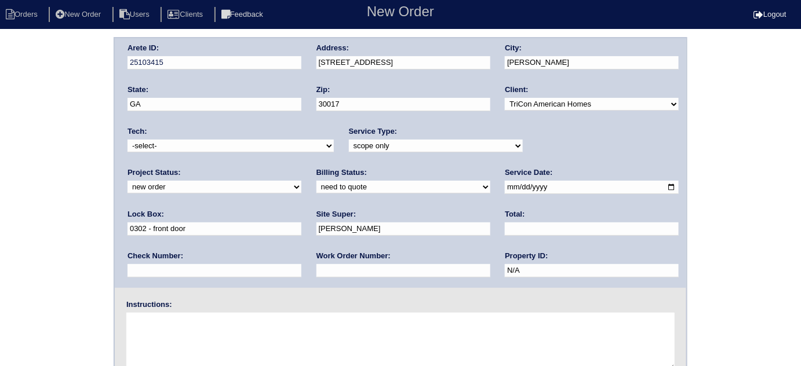
click at [191, 334] on textarea at bounding box center [400, 342] width 548 height 58
type textarea "Scope for service/repairs needed"
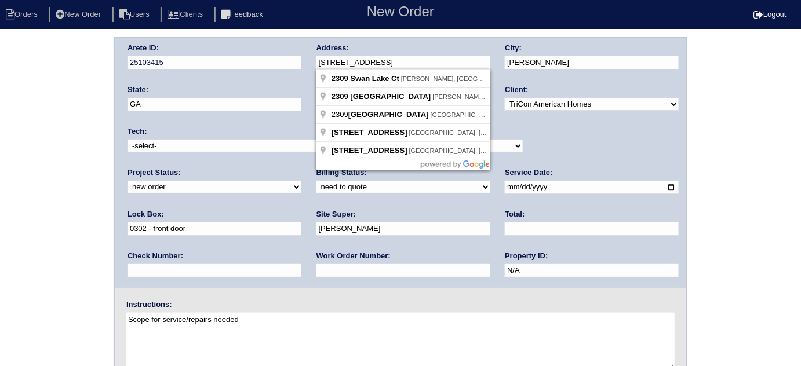
click at [298, 63] on div "Arete ID: 25103415 Address: 2309 Swan Lake Ct City: Grayson State: GA Zip: 3001…" at bounding box center [400, 163] width 571 height 250
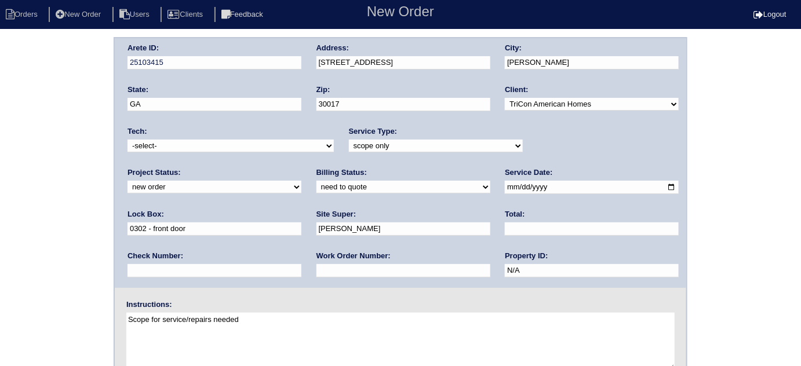
click at [46, 177] on div "Arete ID: 25103415 Address: 2309 Swan Lake Ct City: Grayson State: GA Zip: 3001…" at bounding box center [400, 271] width 801 height 469
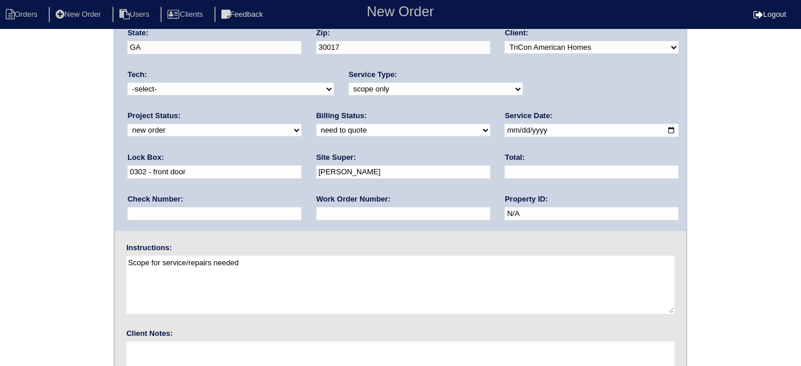
scroll to position [137, 0]
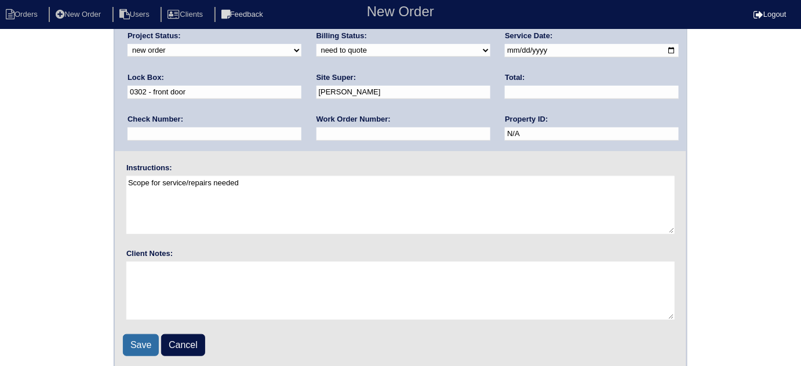
click at [138, 334] on input "Save" at bounding box center [141, 345] width 36 height 22
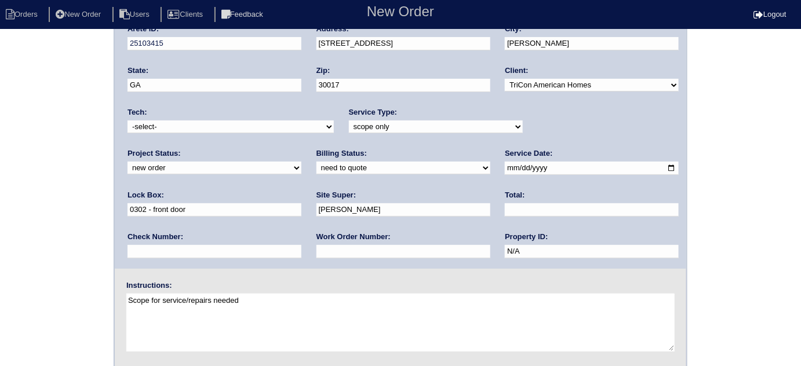
scroll to position [0, 0]
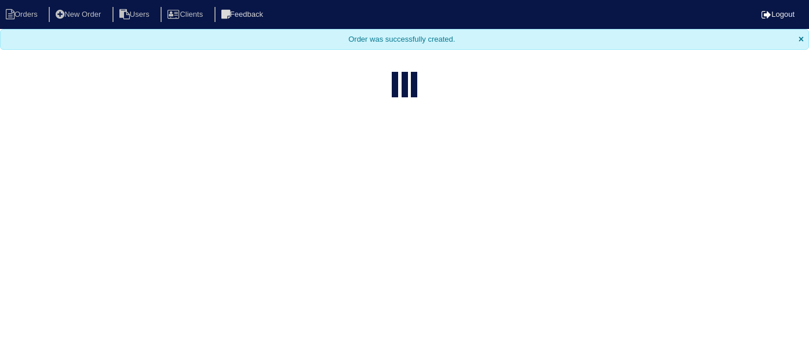
select select "15"
